Goal: Task Accomplishment & Management: Manage account settings

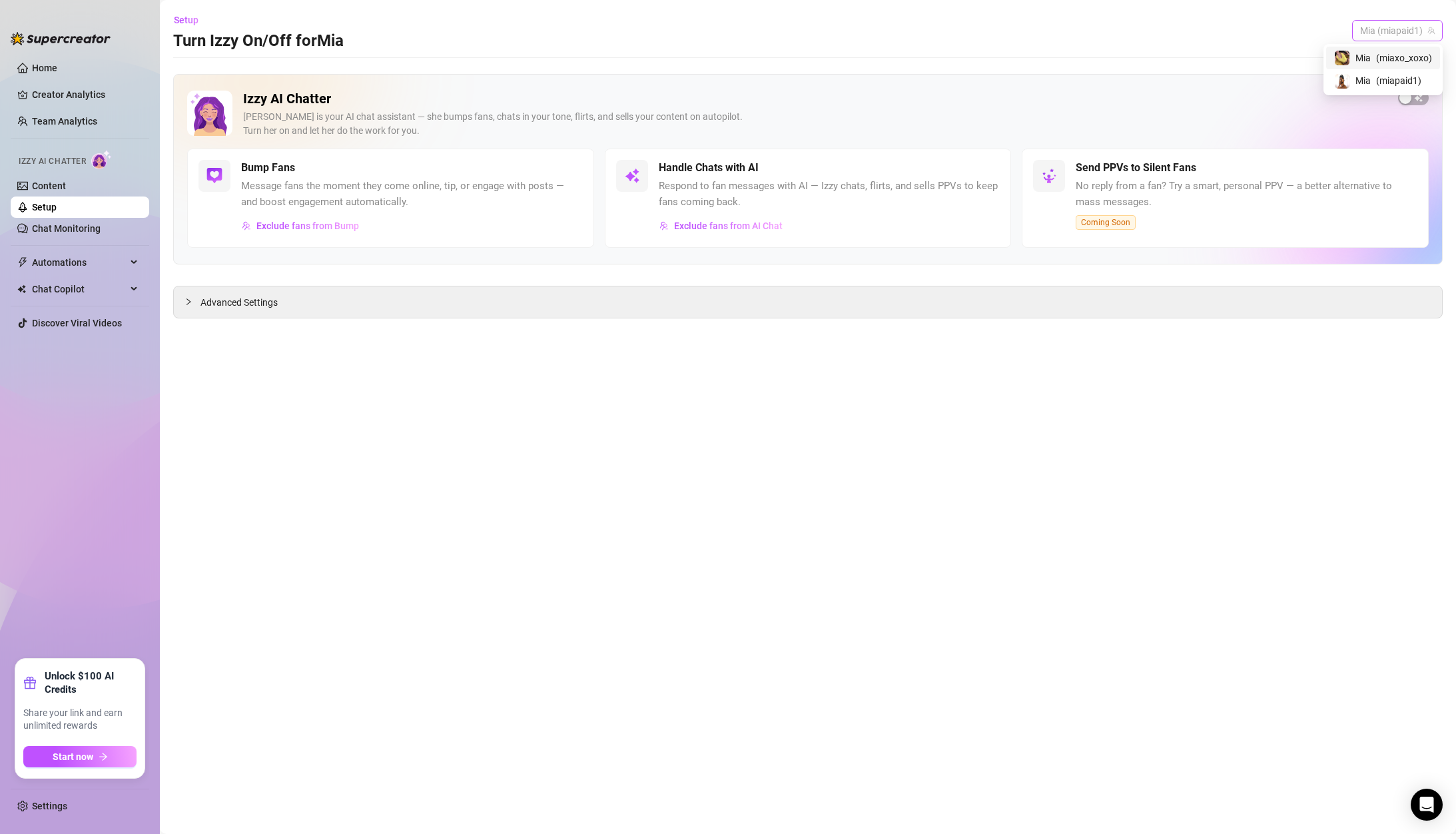
click at [1400, 26] on span "Mia (miapaid1)" at bounding box center [1396, 30] width 75 height 20
drag, startPoint x: 1387, startPoint y: 78, endPoint x: 1384, endPoint y: 60, distance: 18.2
click at [1384, 60] on div "Mia ( miaxo_xoxo ) Mia ( miapaid1 )" at bounding box center [1383, 69] width 113 height 46
click at [1384, 60] on span "( miaxo_xoxo )" at bounding box center [1403, 58] width 56 height 14
click at [1423, 102] on span "button" at bounding box center [1413, 97] width 30 height 14
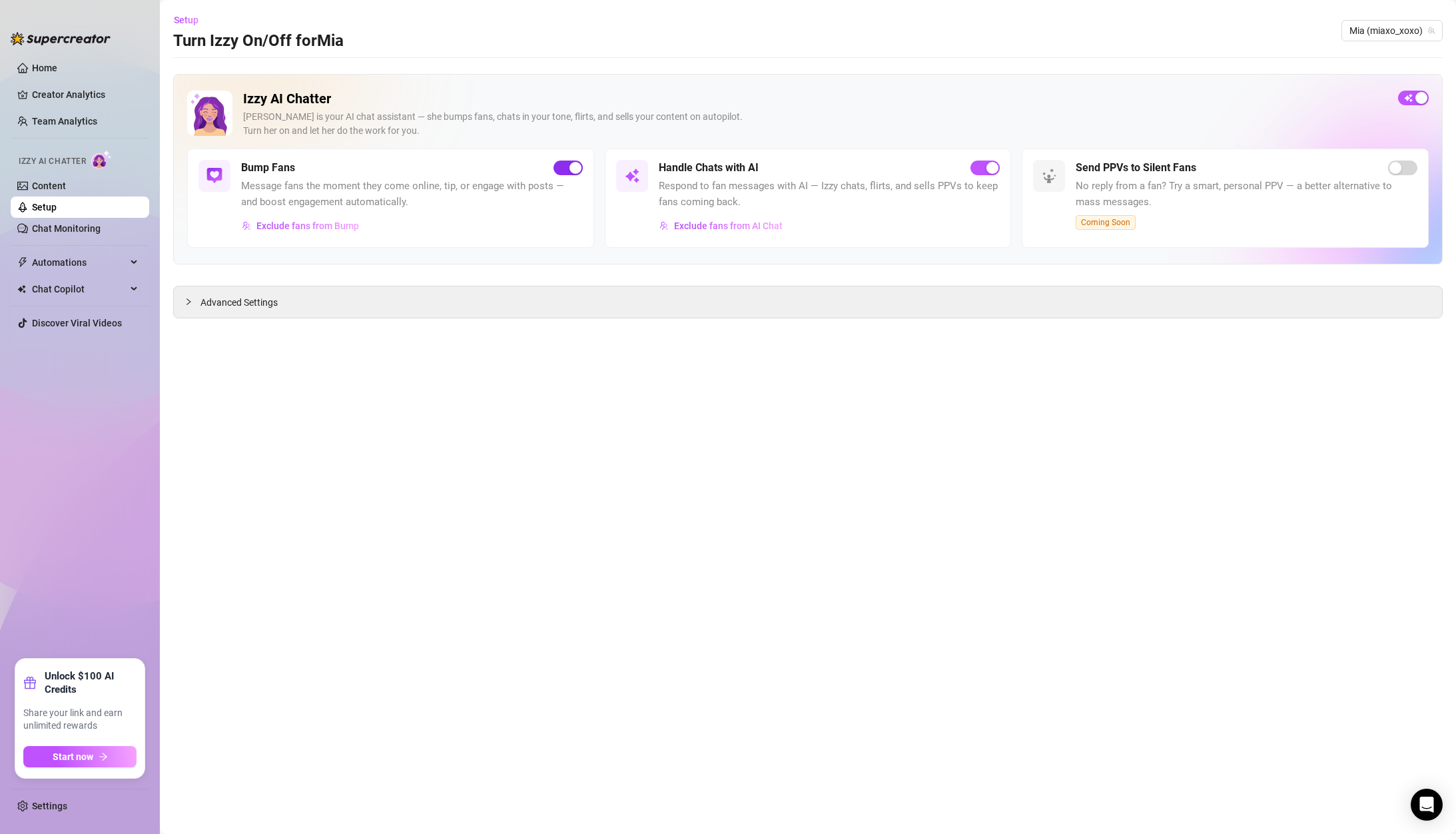
click at [557, 164] on span "button" at bounding box center [567, 167] width 29 height 14
click at [276, 302] on span "Advanced Settings" at bounding box center [239, 302] width 78 height 14
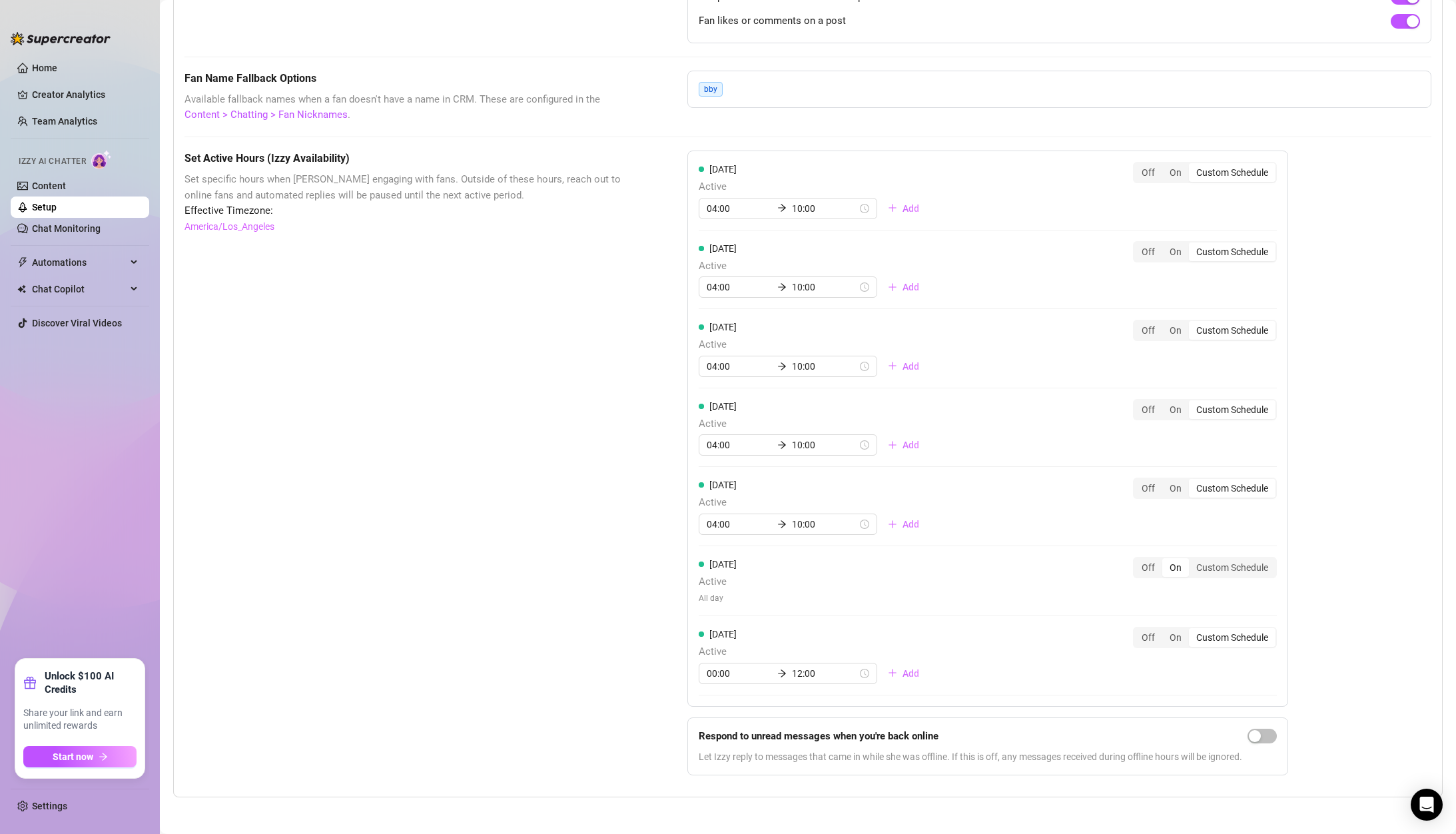
scroll to position [971, 0]
click at [794, 441] on input "10:00" at bounding box center [824, 441] width 65 height 14
click at [746, 516] on div "12" at bounding box center [751, 514] width 32 height 19
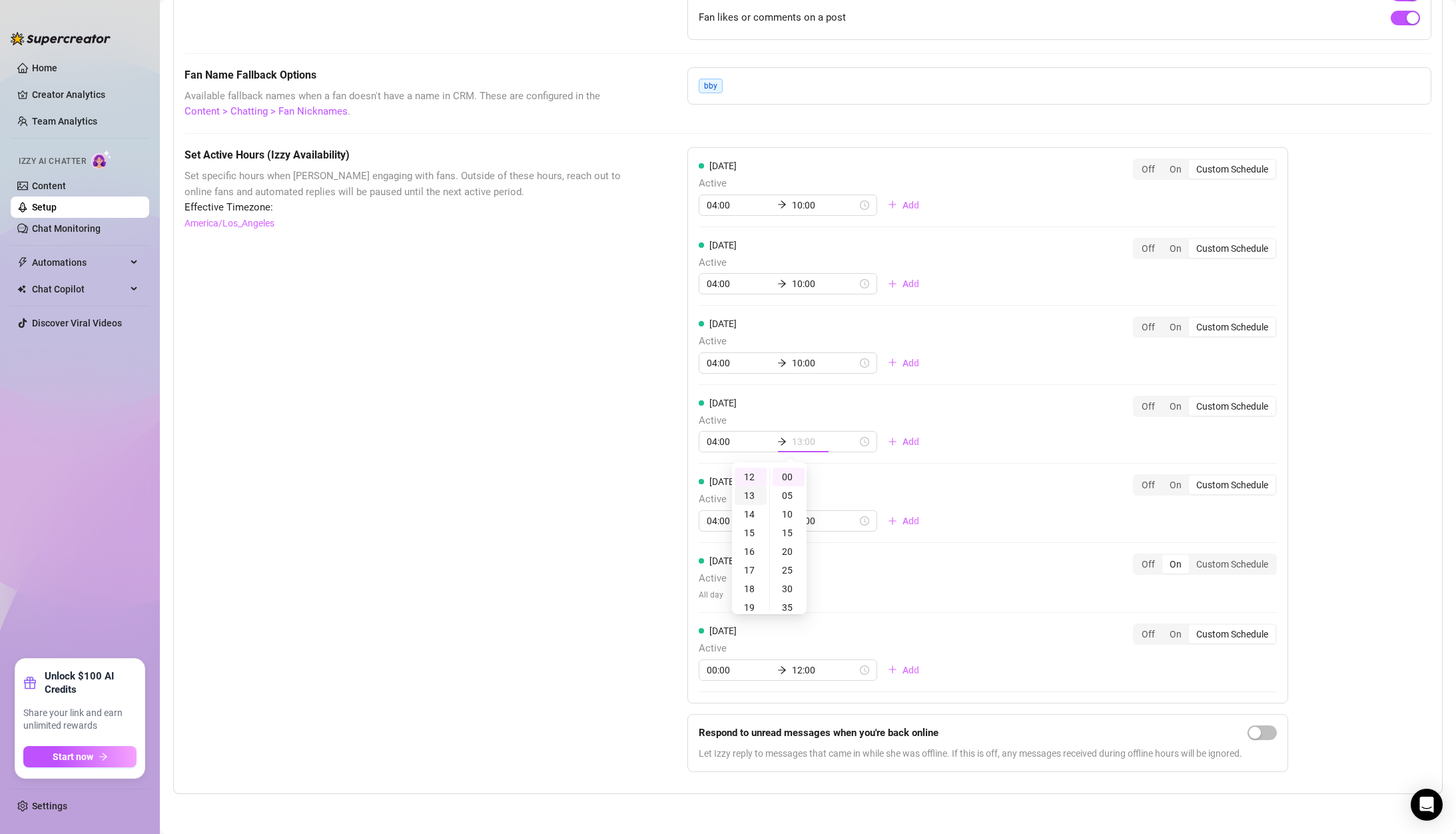
click at [745, 498] on div "13" at bounding box center [751, 495] width 32 height 19
type input "13:00"
click at [1098, 421] on div "[DATE] Active 04:00 13:00 Add Off On Custom Schedule" at bounding box center [987, 424] width 578 height 58
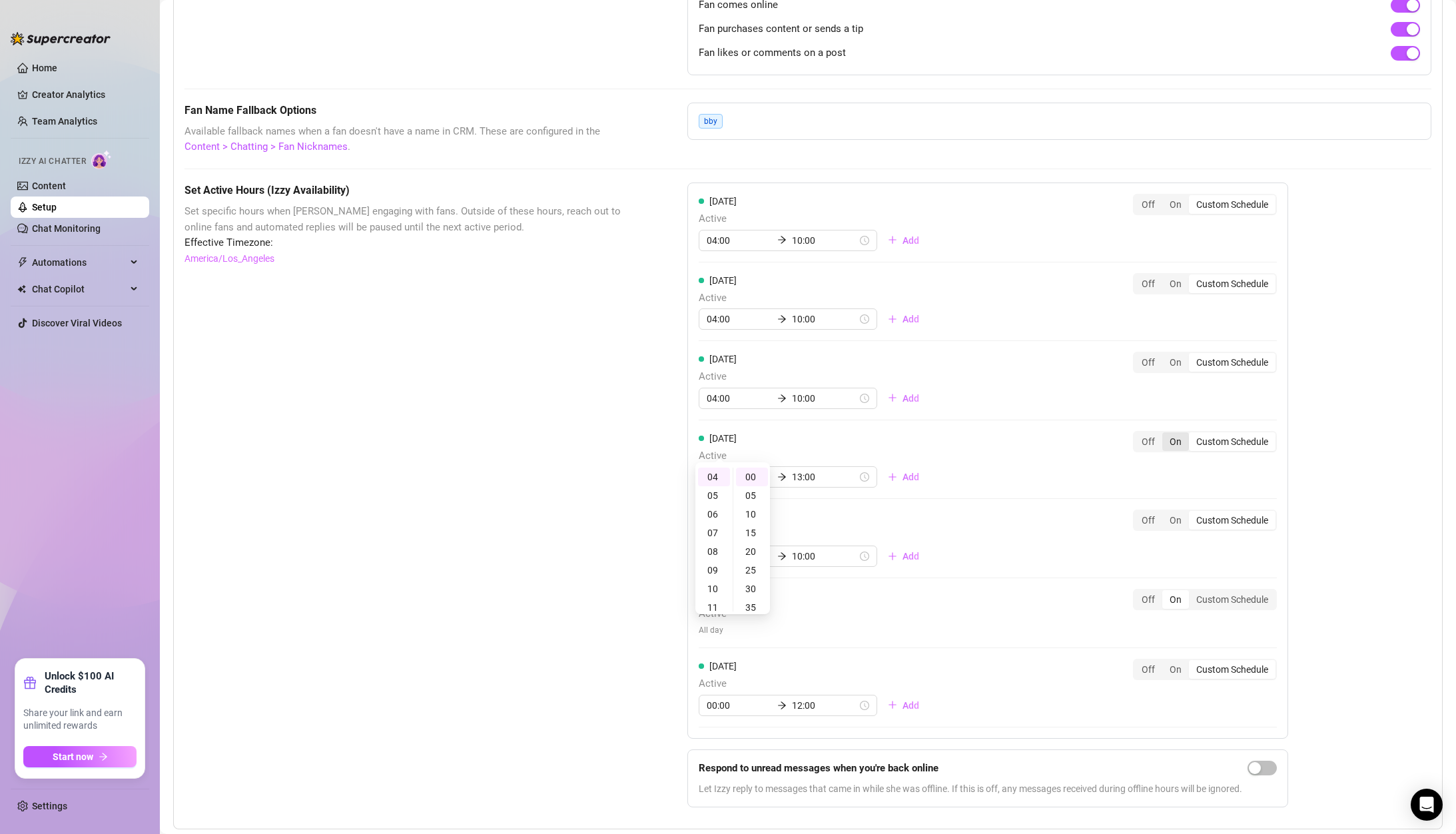
click at [1183, 401] on div "[DATE] Active 04:00 10:00 Add Off On Custom Schedule [DATE] Active 04:00 10:00 …" at bounding box center [987, 460] width 600 height 556
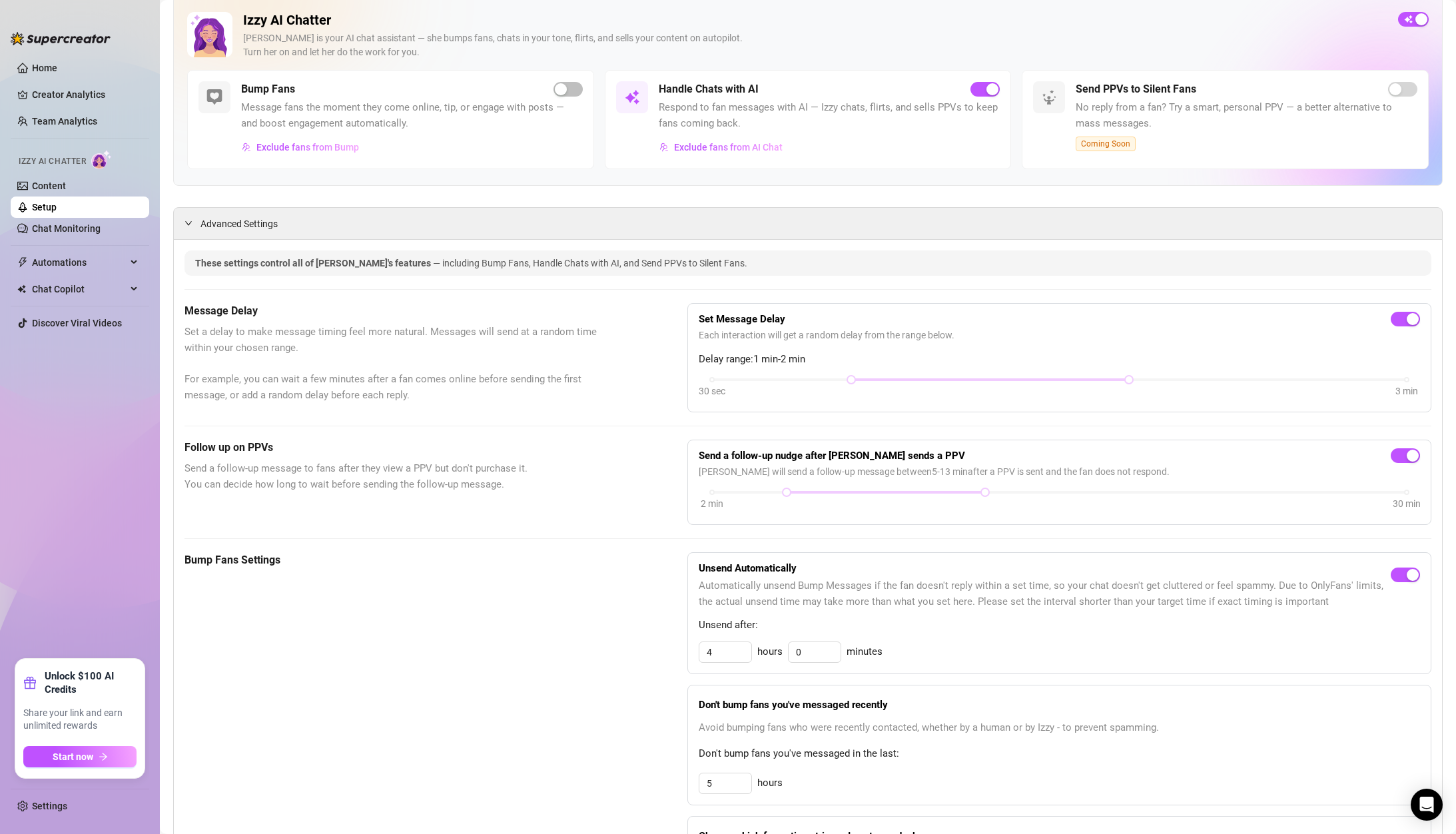
scroll to position [252, 0]
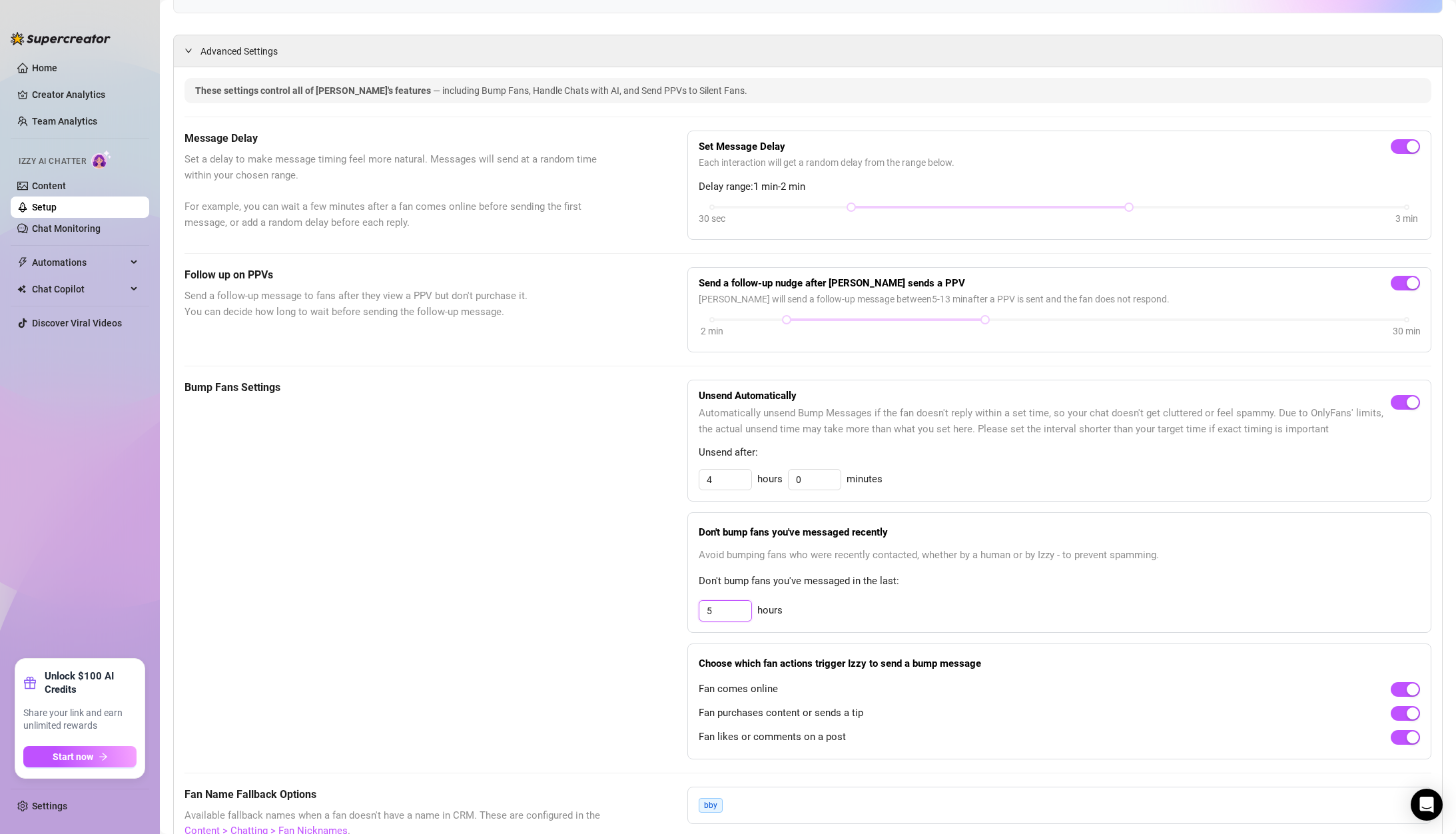
drag, startPoint x: 726, startPoint y: 616, endPoint x: 659, endPoint y: 599, distance: 69.1
click at [659, 599] on div "Bump Fans Settings Unsend Automatically Automatically unsend Bump Messages if t…" at bounding box center [807, 570] width 1247 height 380
click at [528, 493] on div "Bump Fans Settings" at bounding box center [402, 570] width 436 height 380
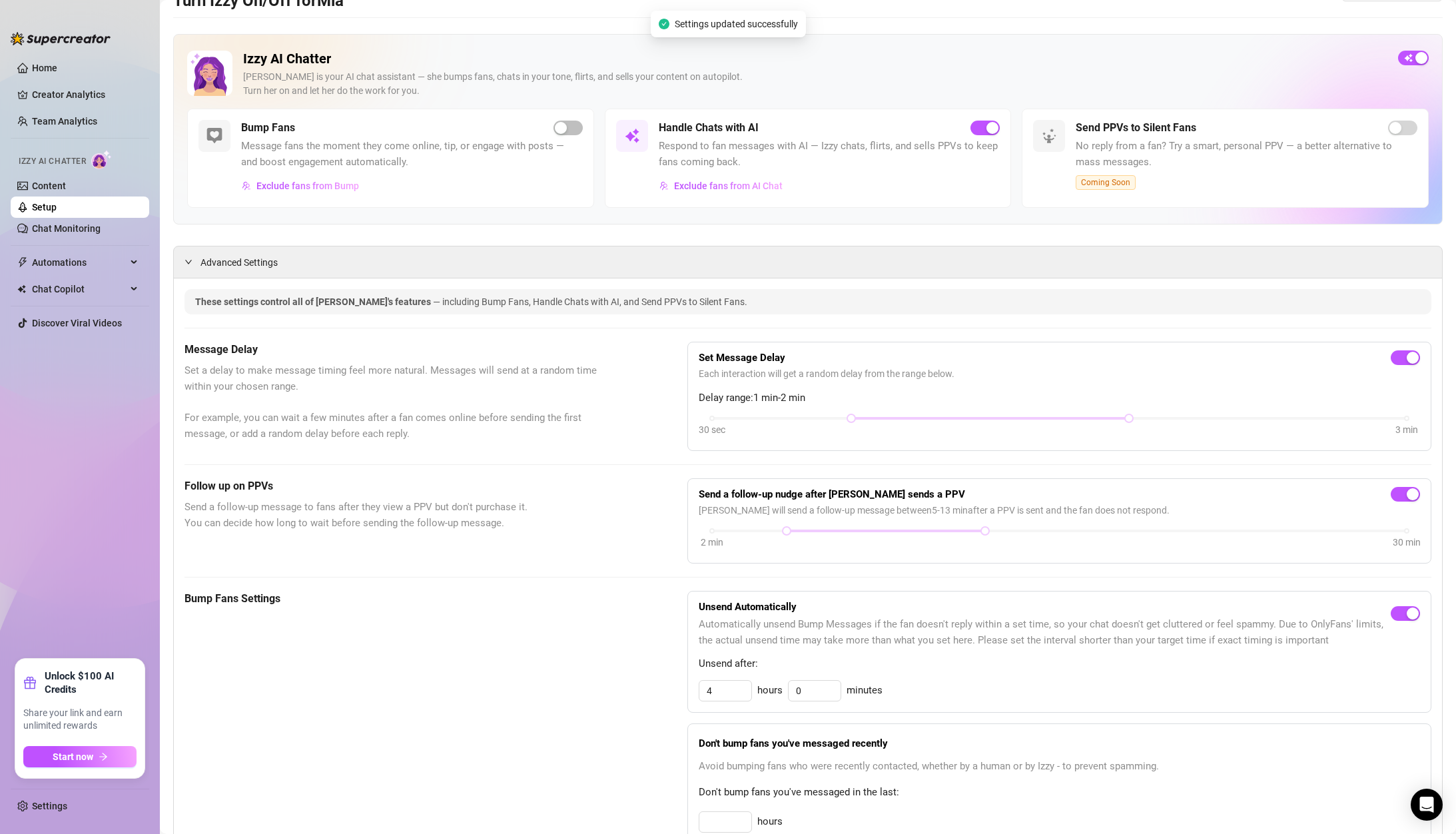
scroll to position [0, 0]
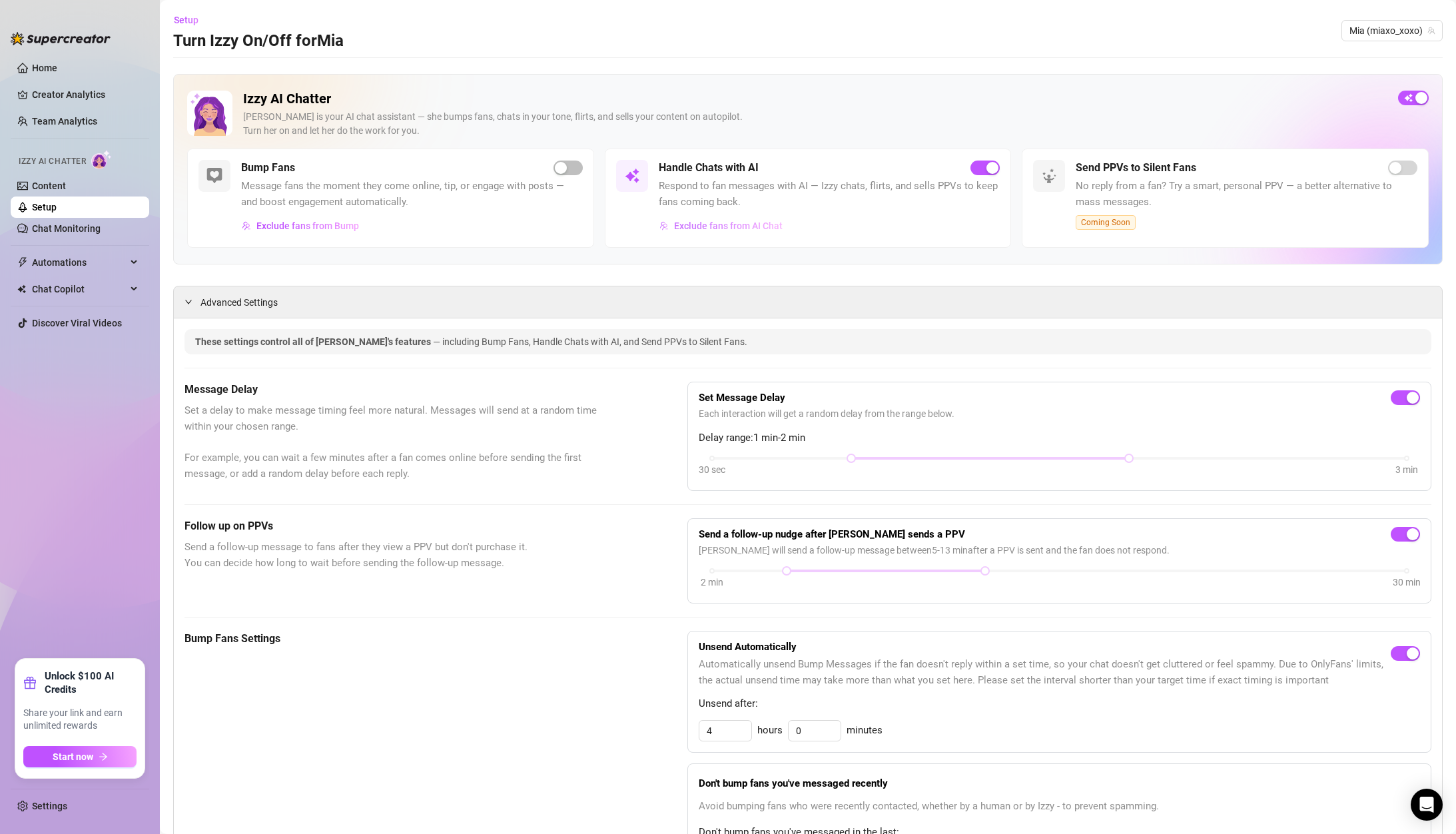
click at [740, 222] on span "Exclude fans from AI Chat" at bounding box center [728, 225] width 109 height 10
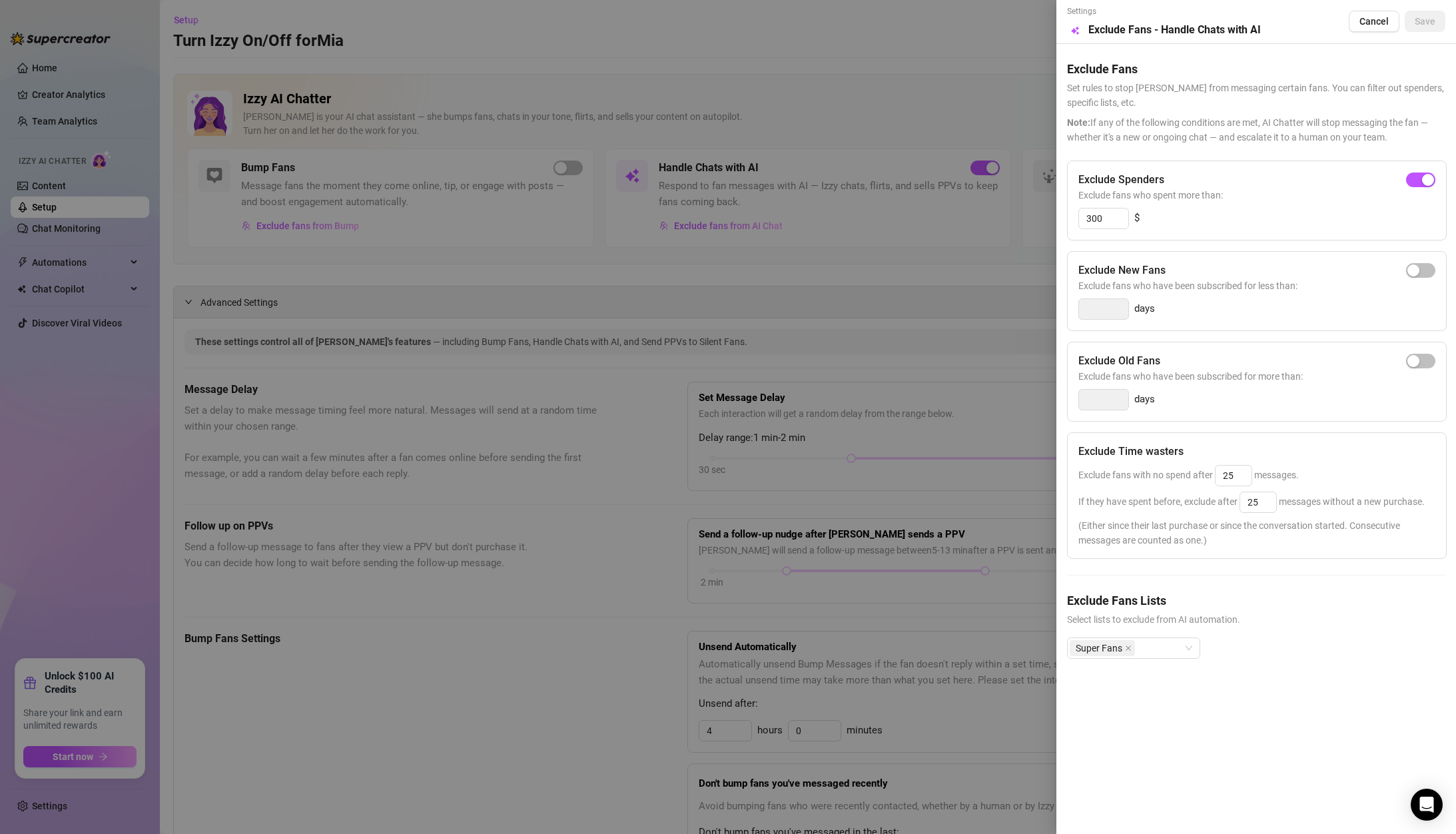
click at [540, 350] on div at bounding box center [728, 417] width 1456 height 834
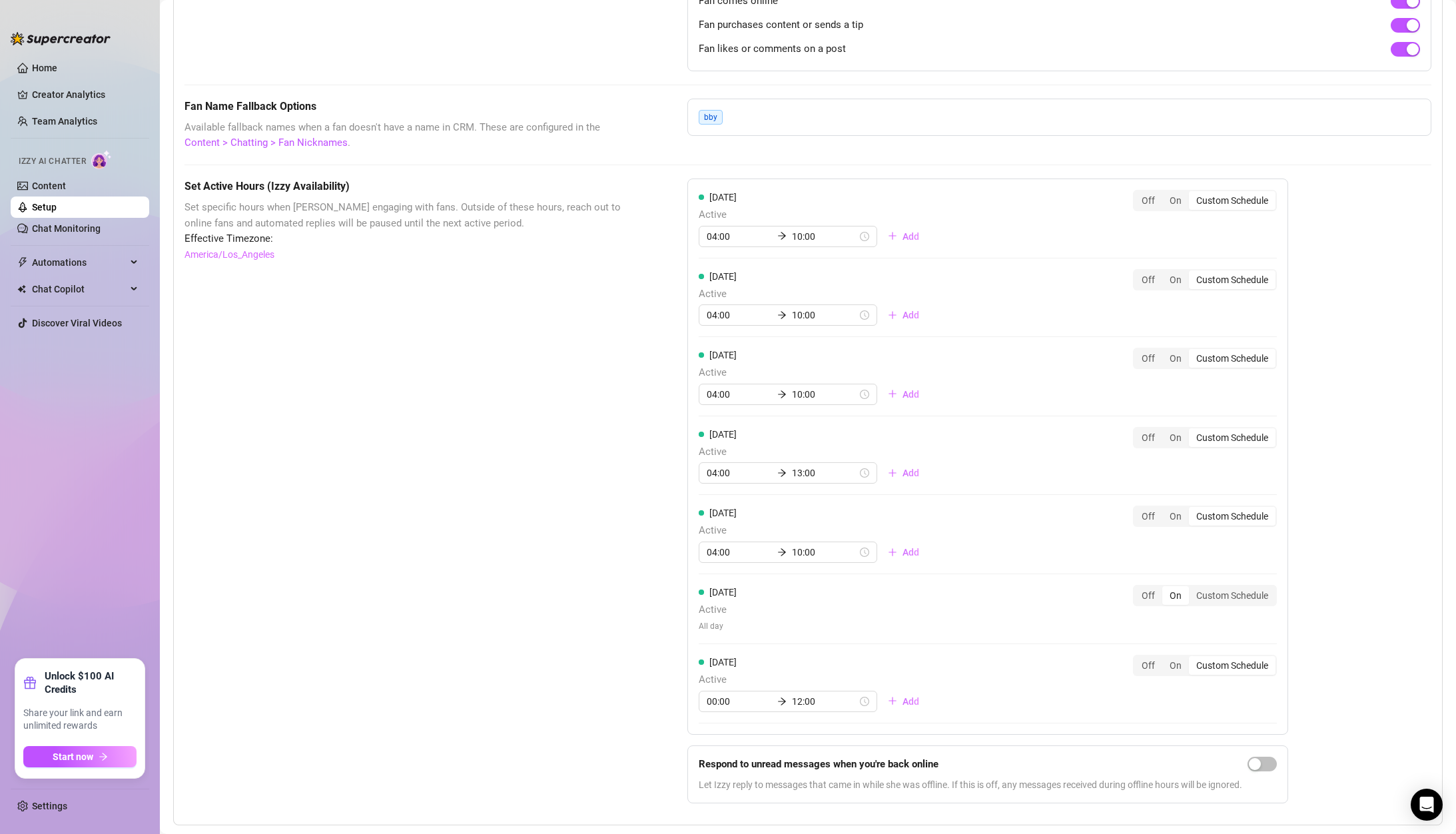
scroll to position [971, 0]
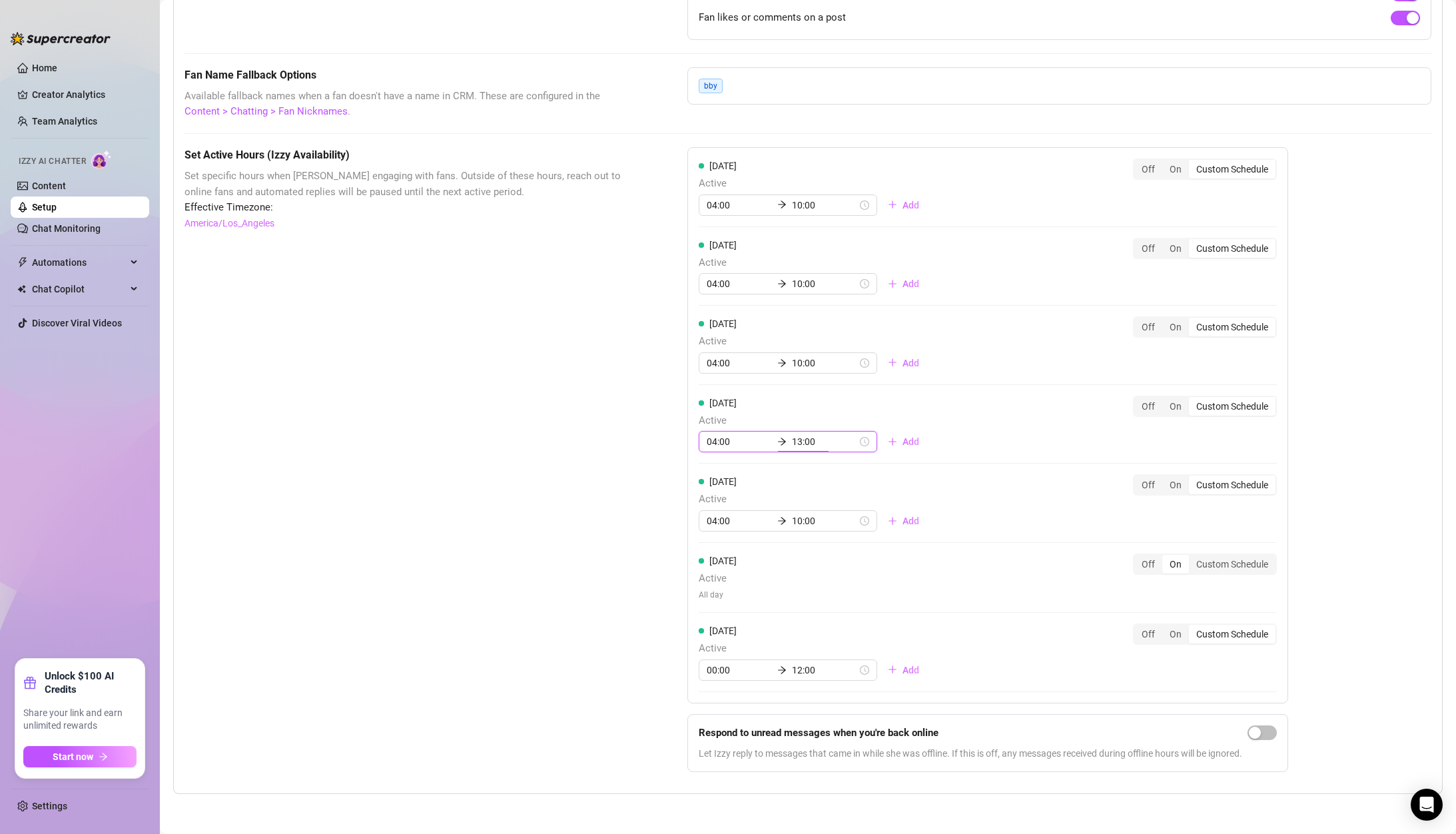
click at [800, 445] on input "13:00" at bounding box center [824, 441] width 65 height 14
click at [903, 441] on span "Add" at bounding box center [911, 441] width 17 height 10
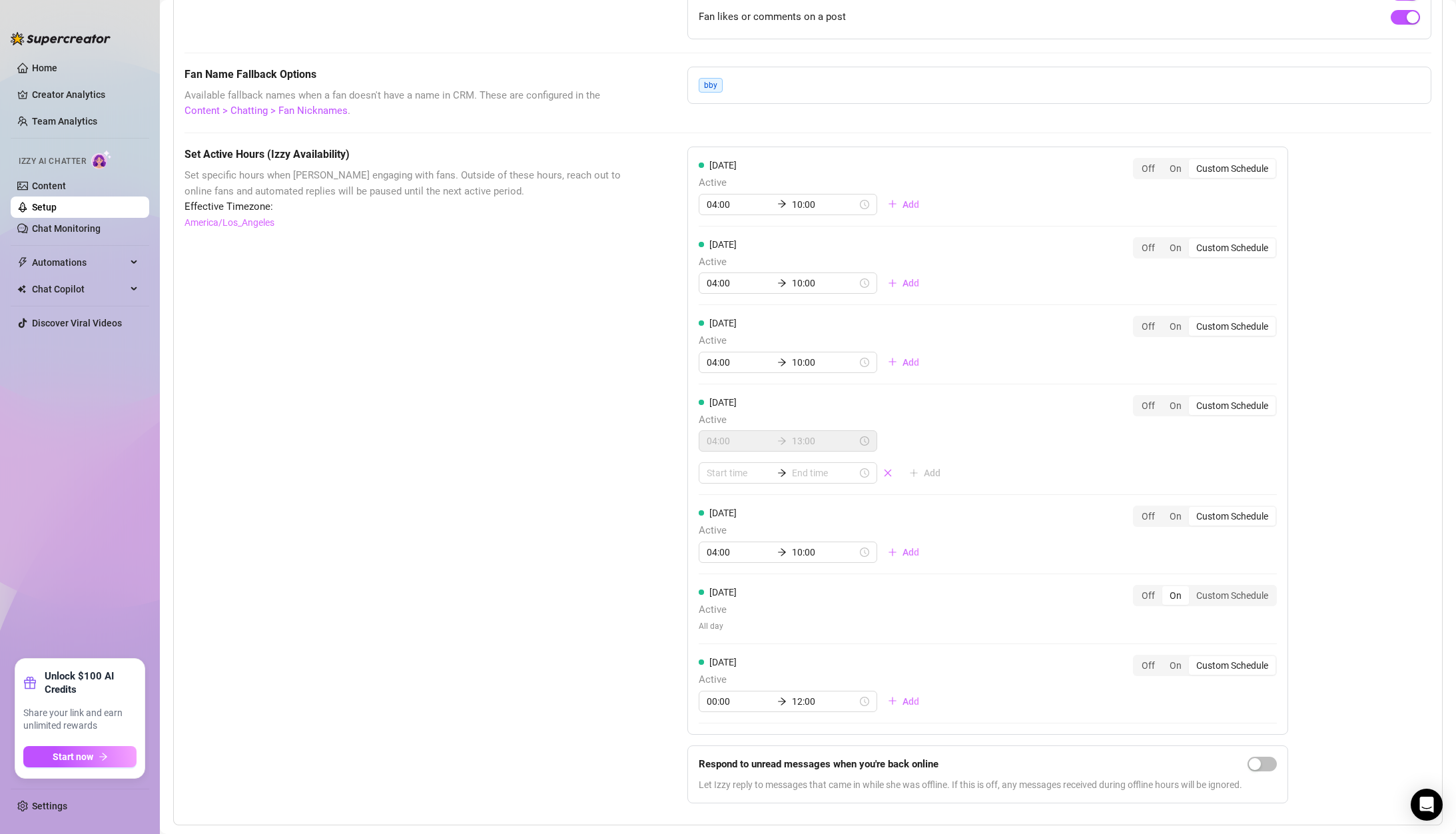
click at [709, 486] on div "[DATE] Active 04:00 13:00 Add Off On Custom Schedule" at bounding box center [987, 445] width 578 height 100
click at [713, 478] on input at bounding box center [738, 472] width 65 height 14
type input "00:10"
type input "02:00"
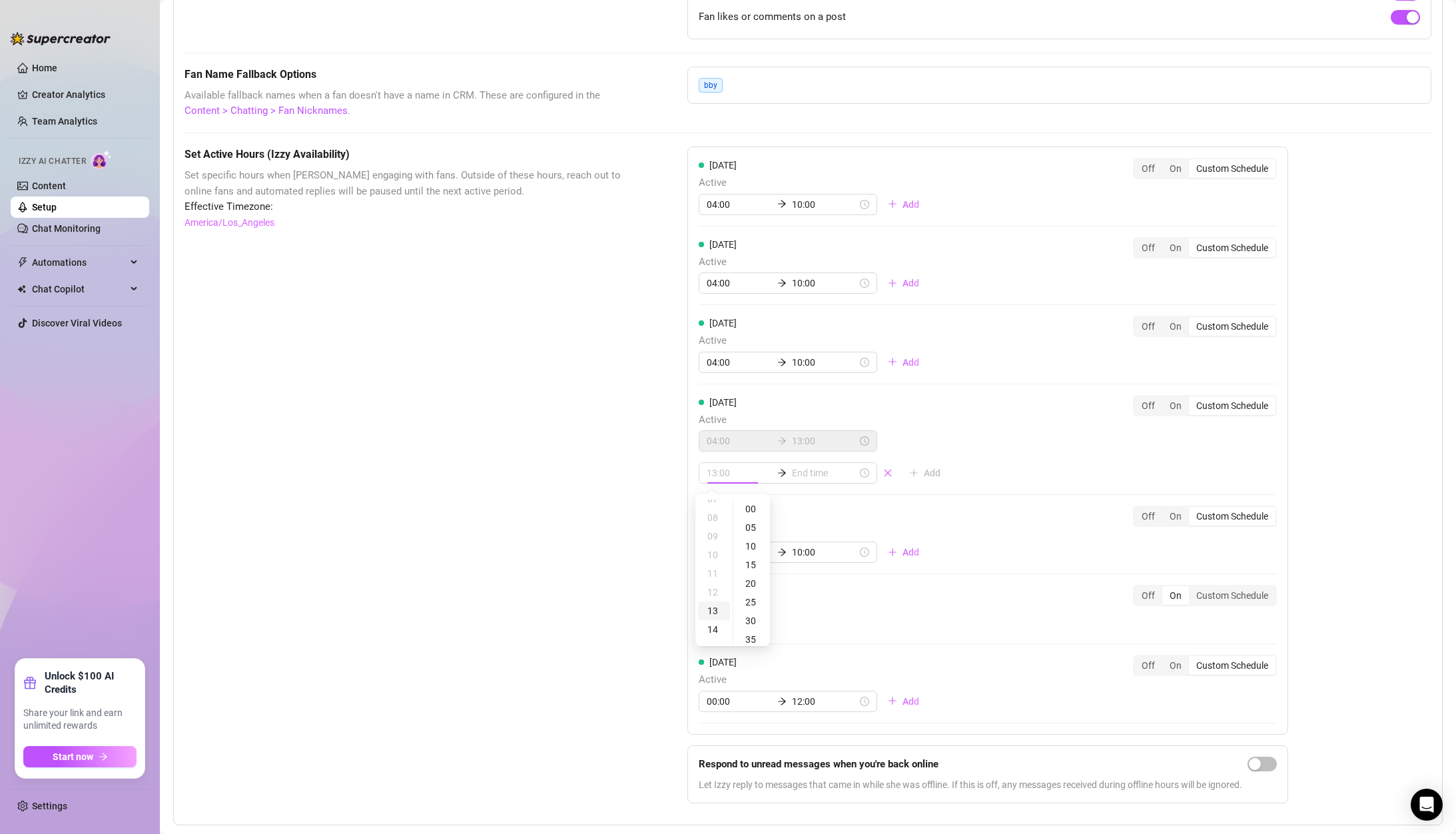
click at [710, 614] on div "13" at bounding box center [714, 611] width 32 height 19
click at [754, 528] on div "05" at bounding box center [752, 528] width 32 height 19
type input "13:05"
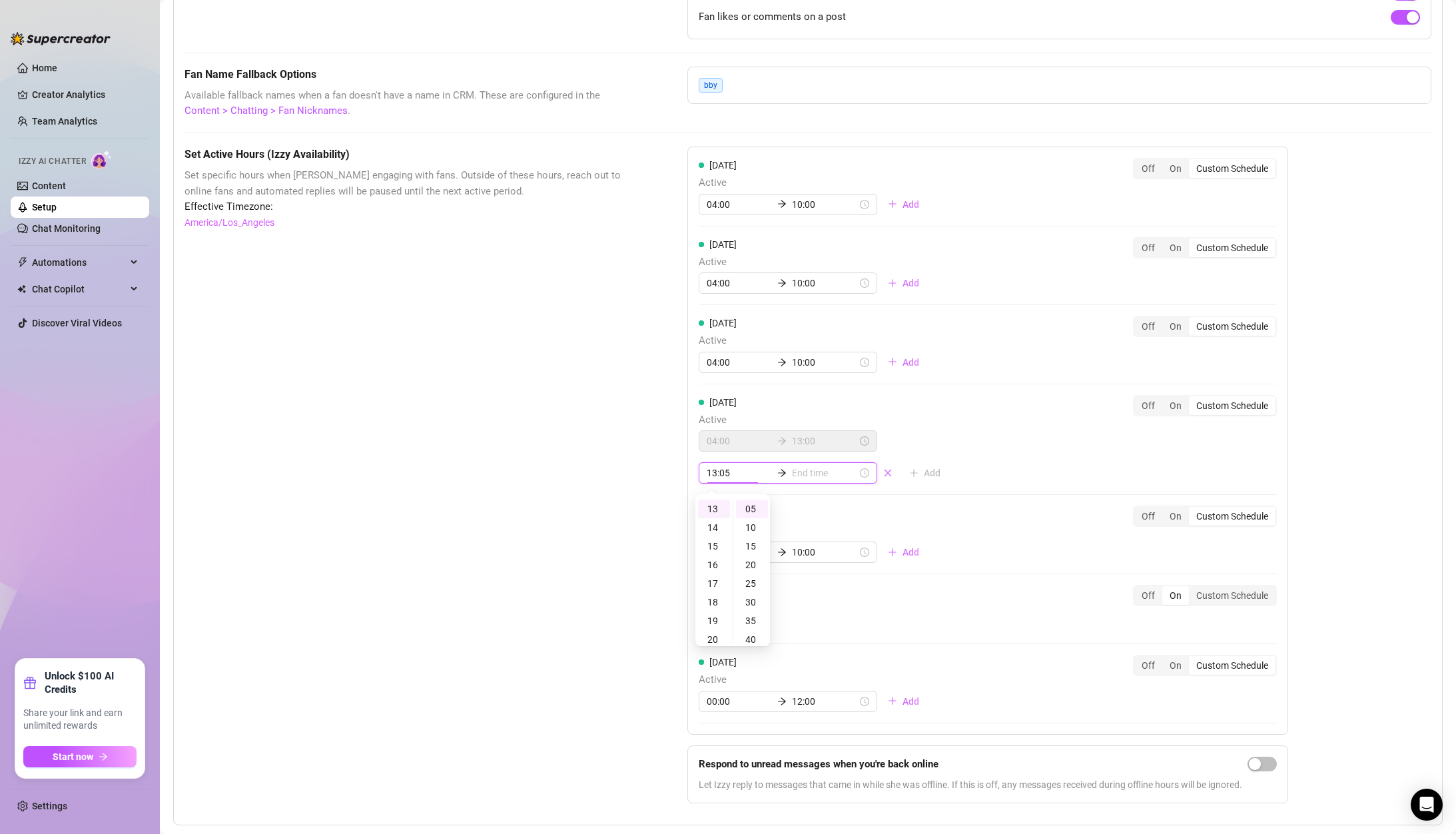
click at [799, 479] on input at bounding box center [824, 472] width 65 height 14
type input "13:10"
click at [753, 558] on div "16" at bounding box center [751, 565] width 32 height 19
type input "16:05"
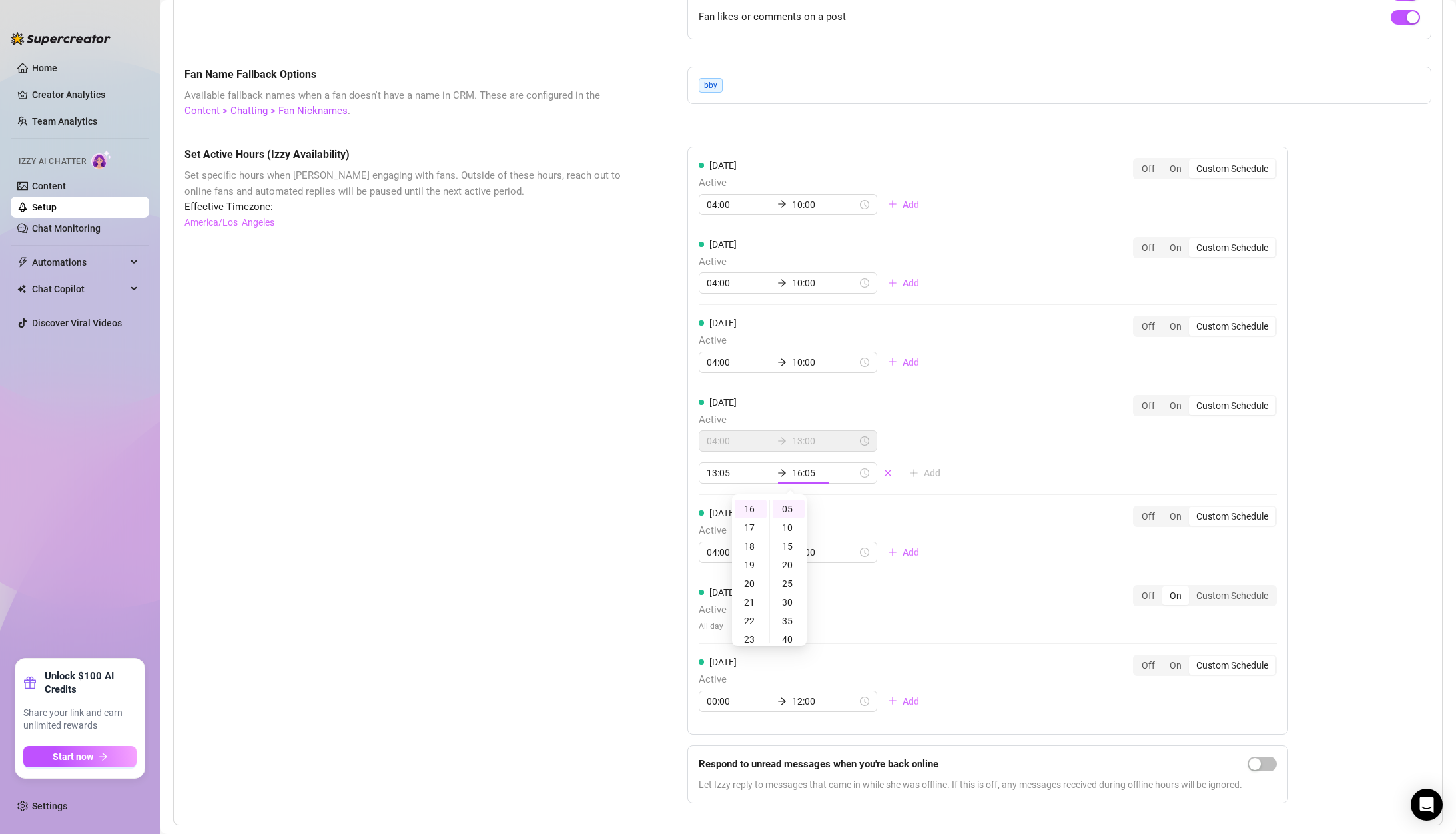
click at [969, 463] on div "[DATE] Active 04:00 13:00 13:05 16:05 Add Off On Custom Schedule" at bounding box center [987, 445] width 578 height 100
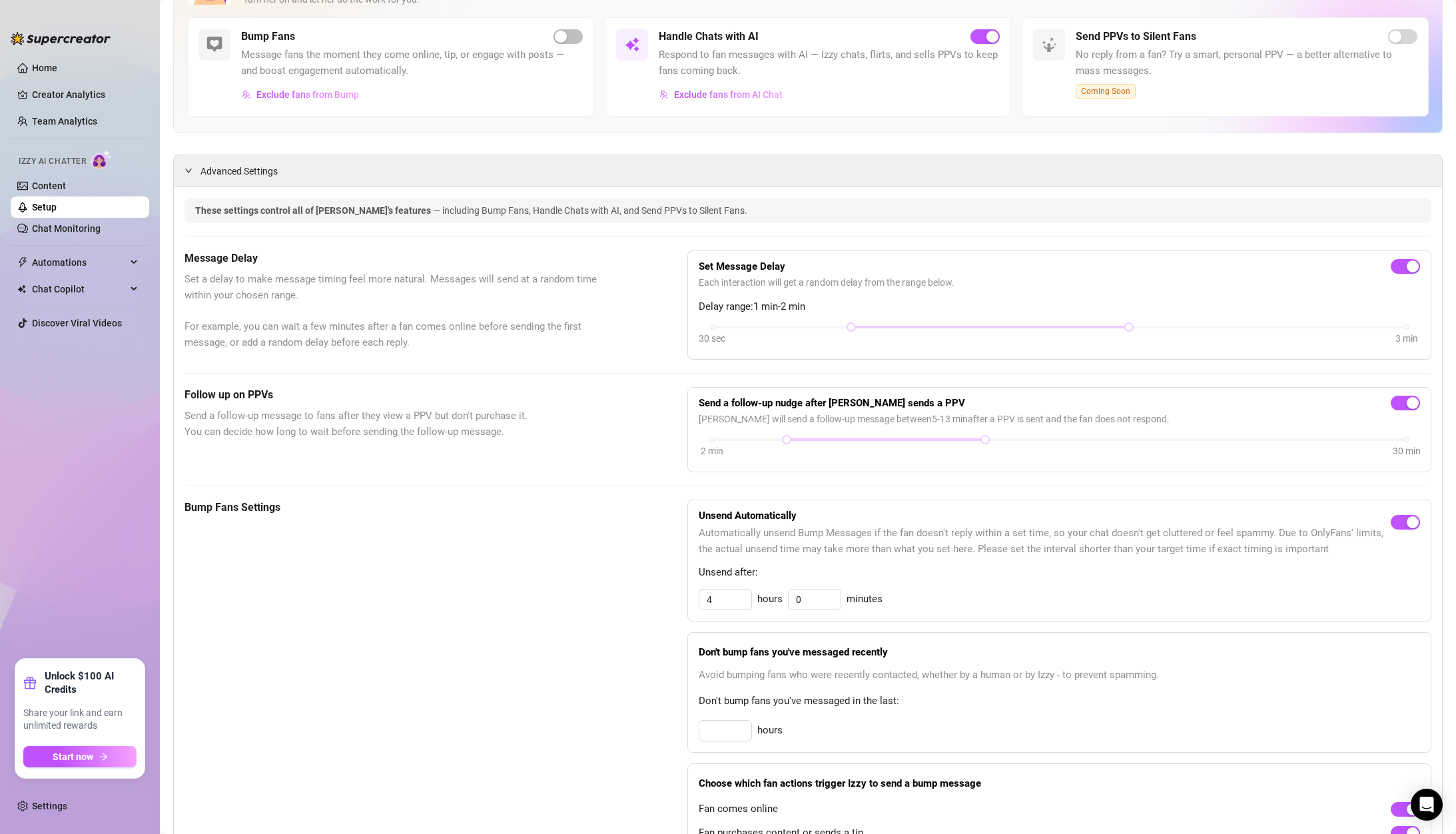
scroll to position [0, 0]
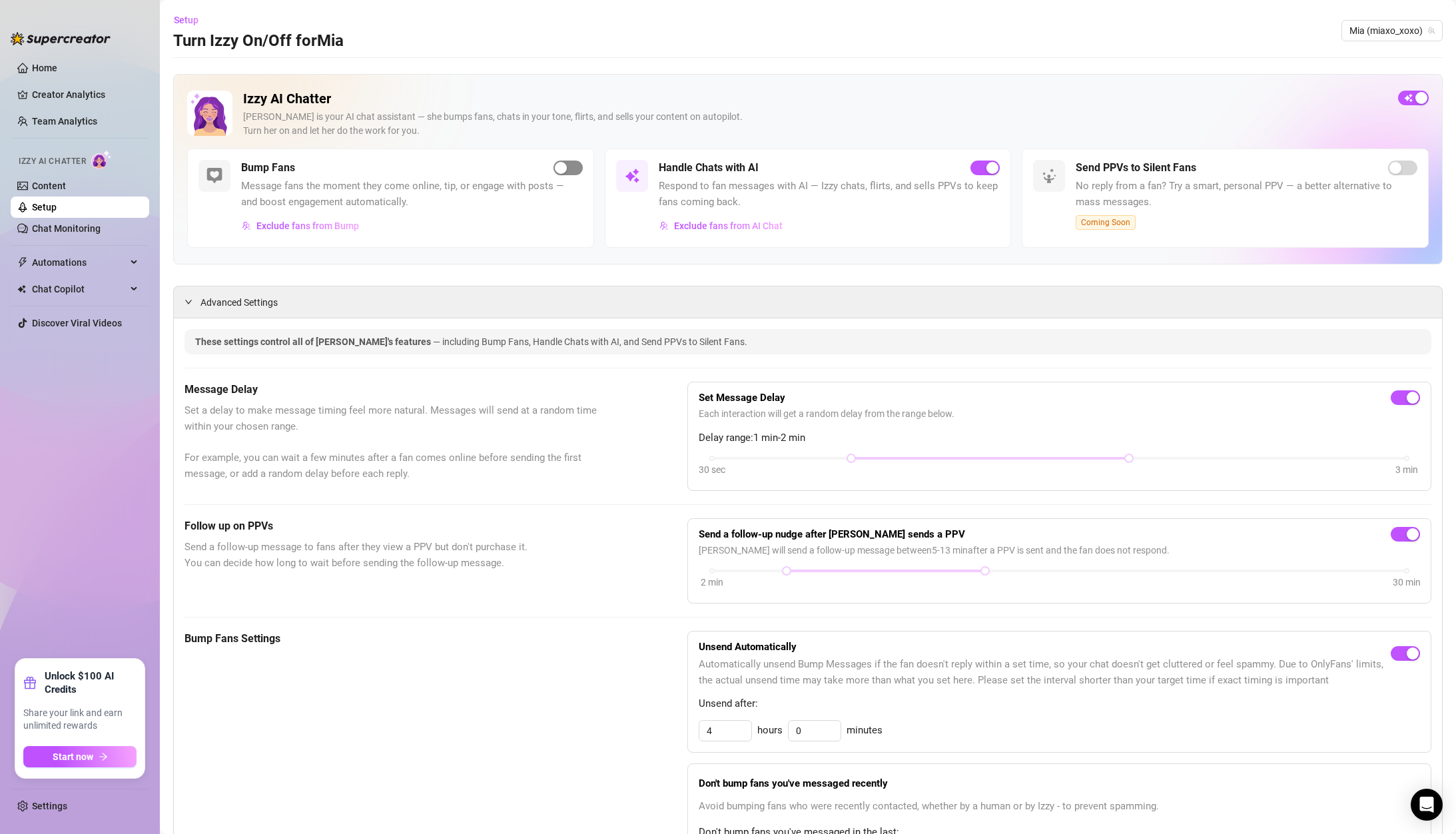
click at [562, 166] on div "button" at bounding box center [561, 167] width 12 height 12
